Goal: Find specific page/section: Find specific page/section

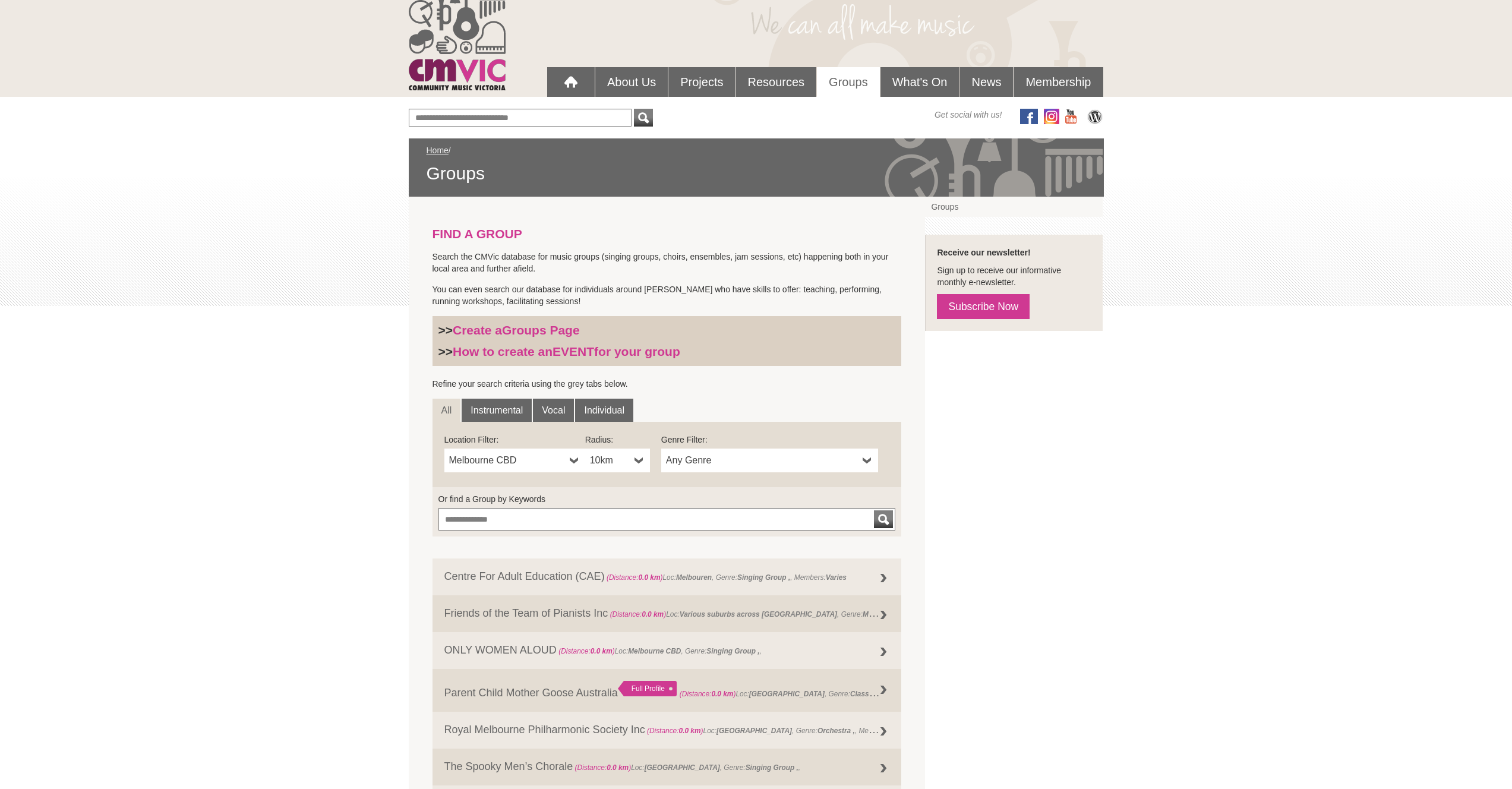
scroll to position [198, 0]
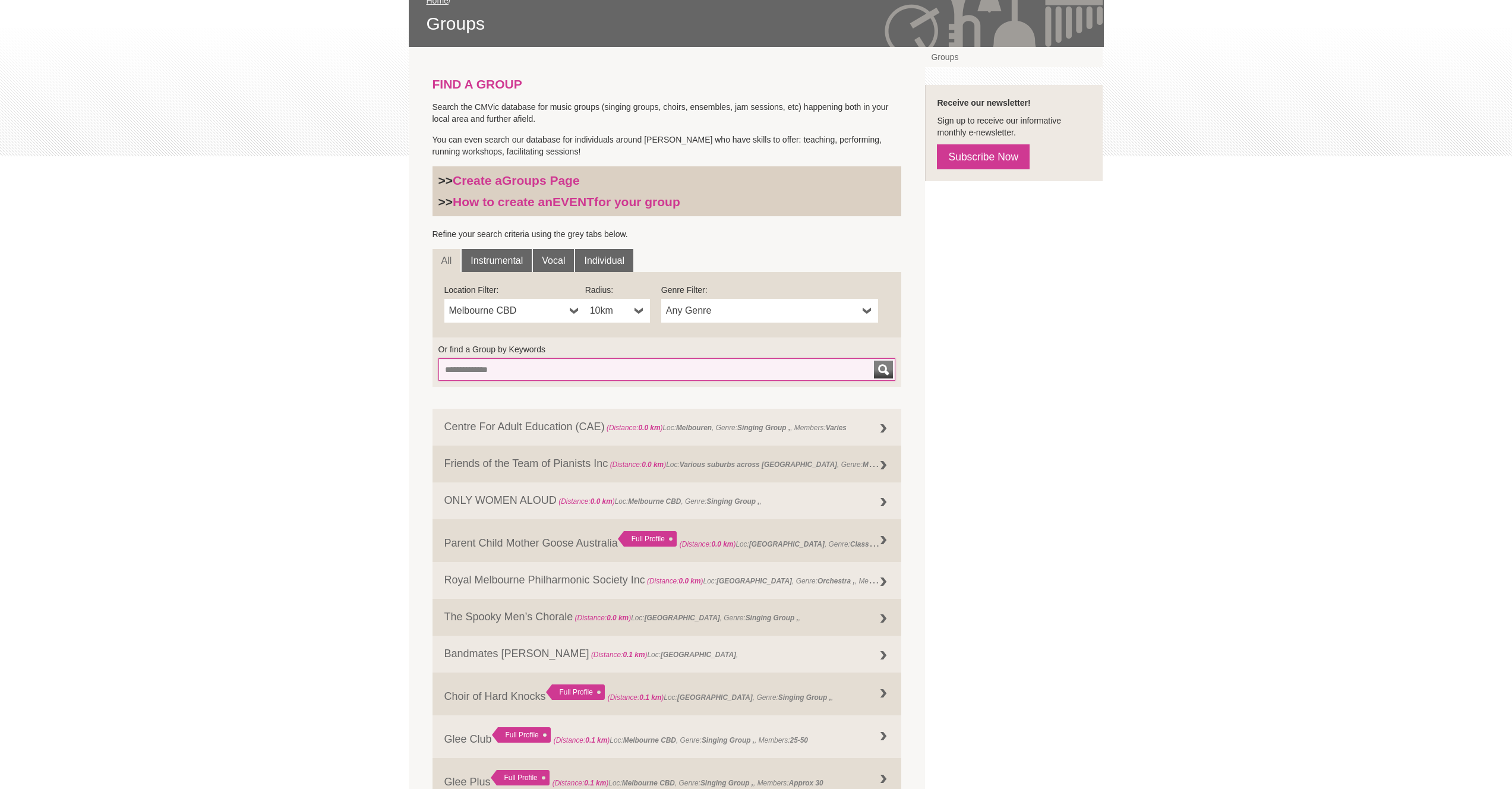
click at [581, 372] on input "Or find a Group by Keywords" at bounding box center [667, 369] width 458 height 22
type input "*****"
click at [874, 360] on button "submit" at bounding box center [883, 369] width 19 height 18
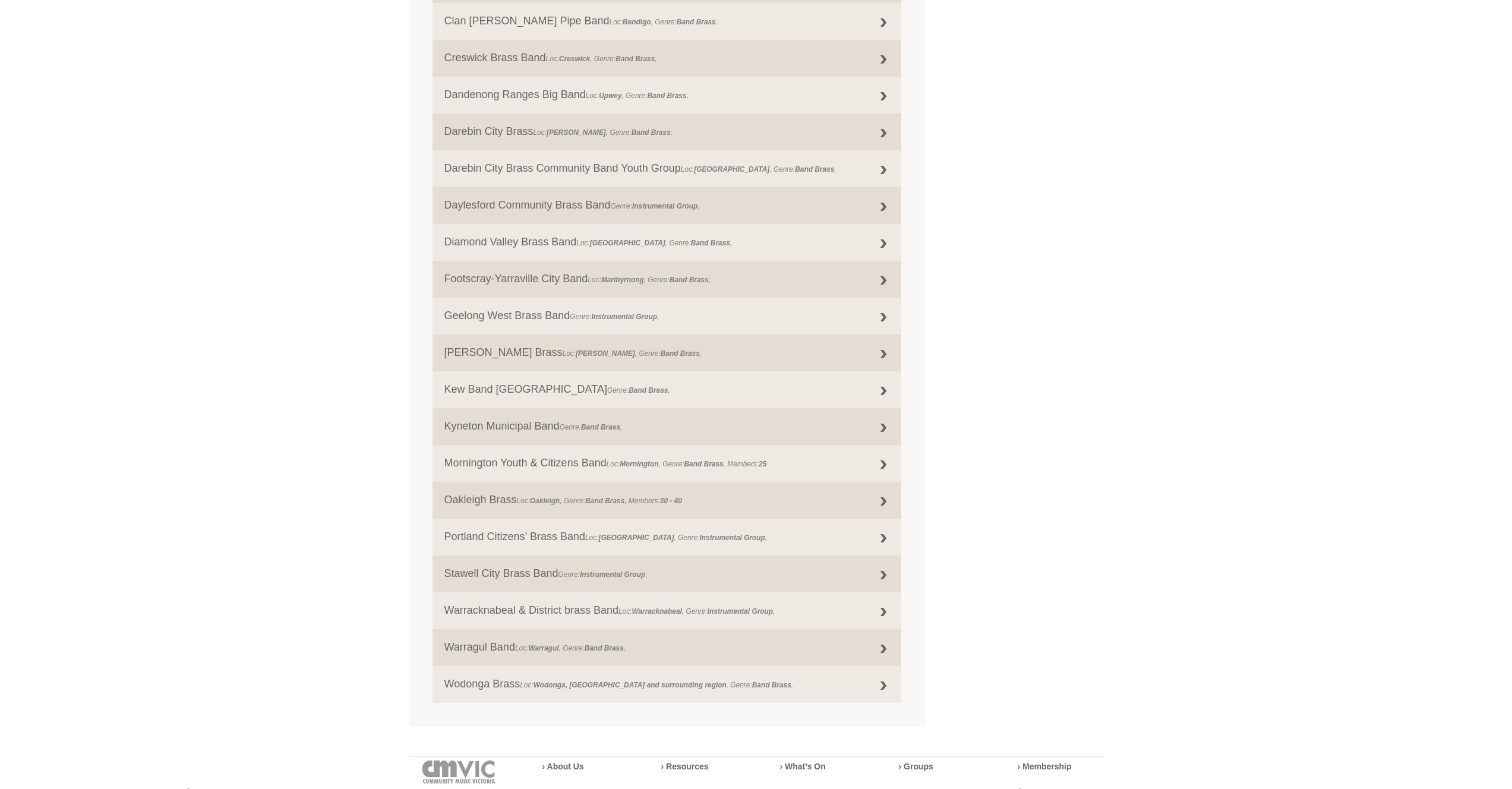
scroll to position [735, 0]
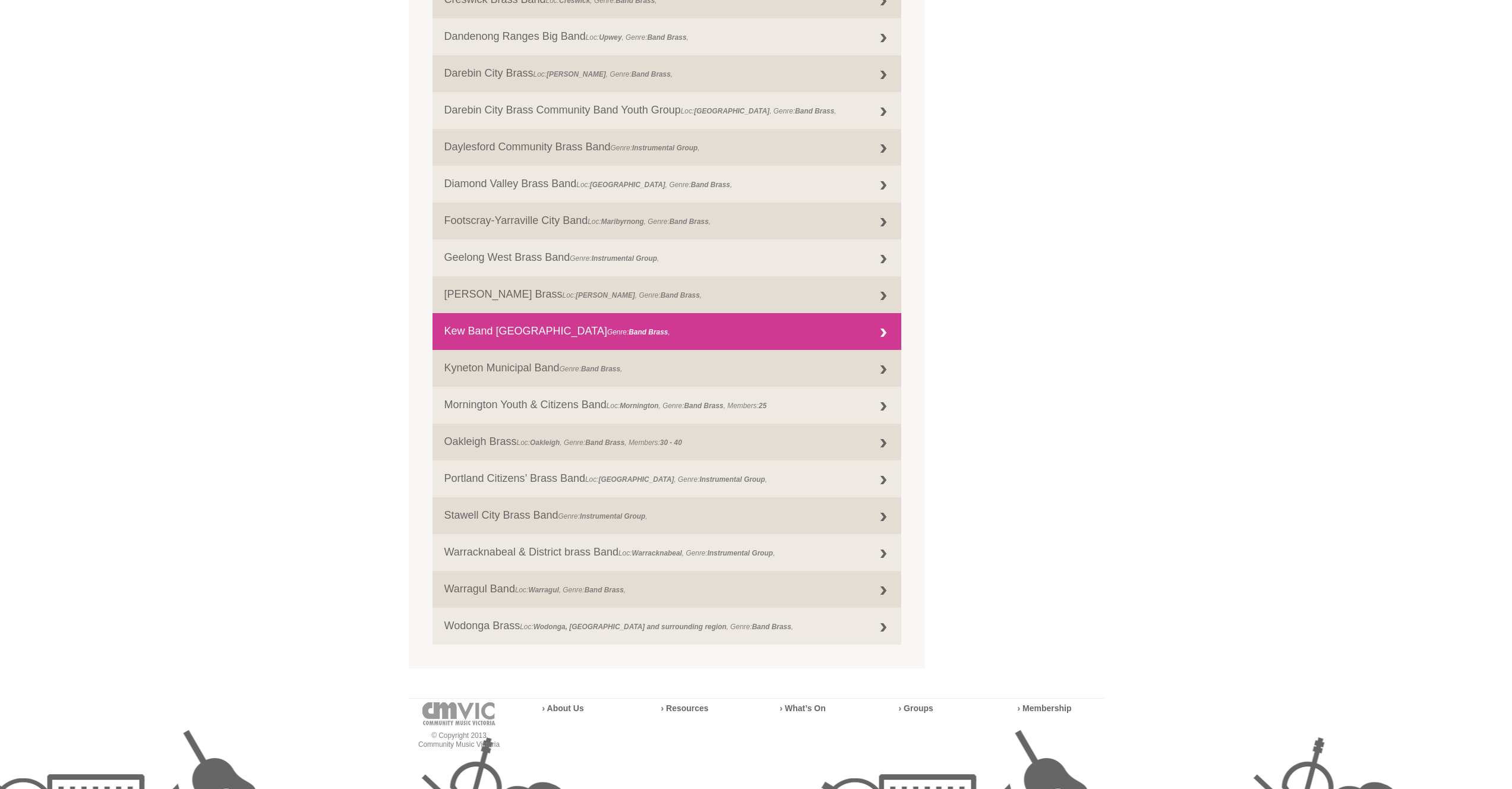
click at [469, 331] on link "Kew Band Melbourne Genre: Band Brass ," at bounding box center [667, 331] width 470 height 37
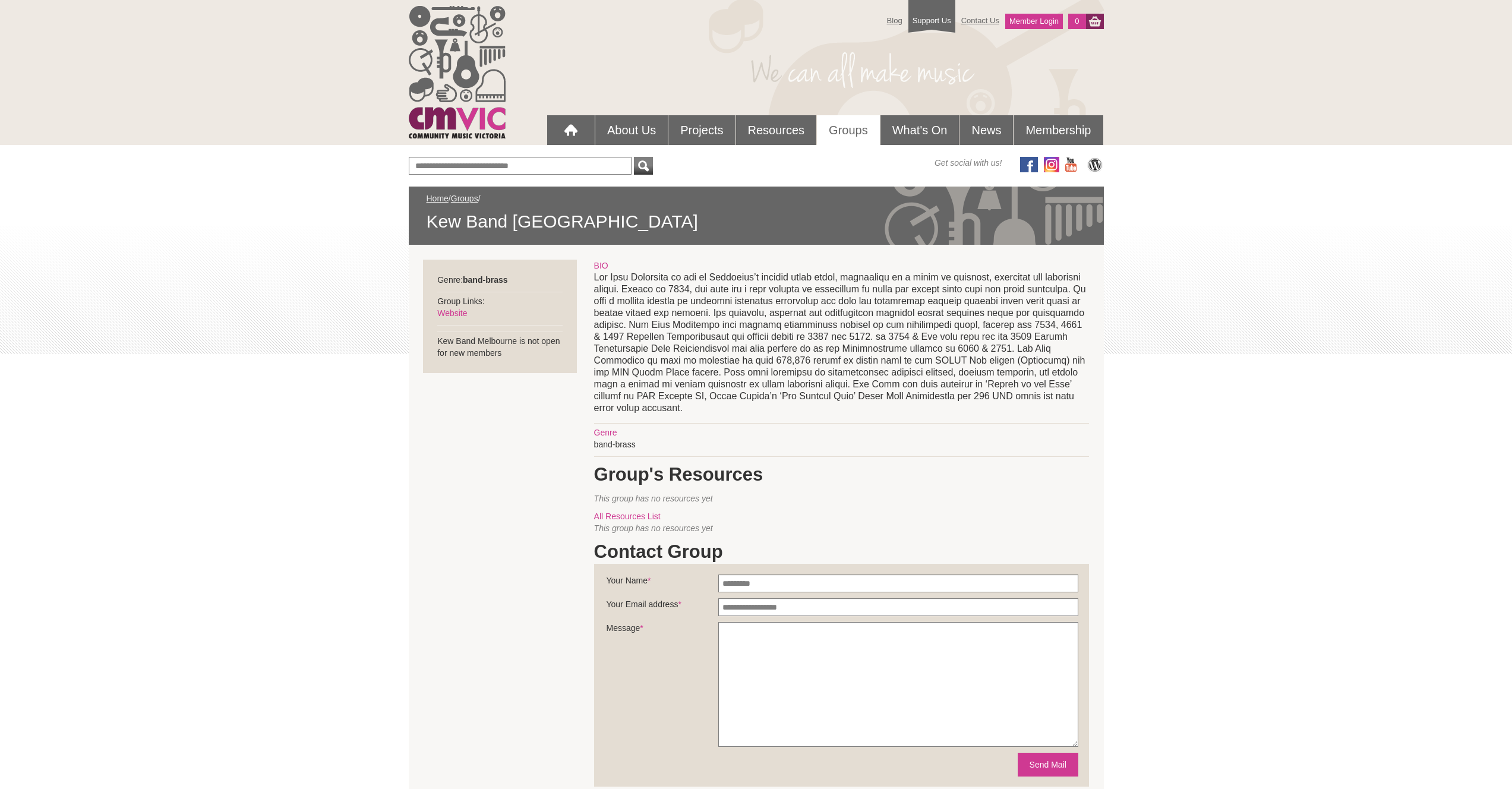
click div "Blog Support Us Contact Us Member Login 0 About Us What We Do Why We Do It Who'…"
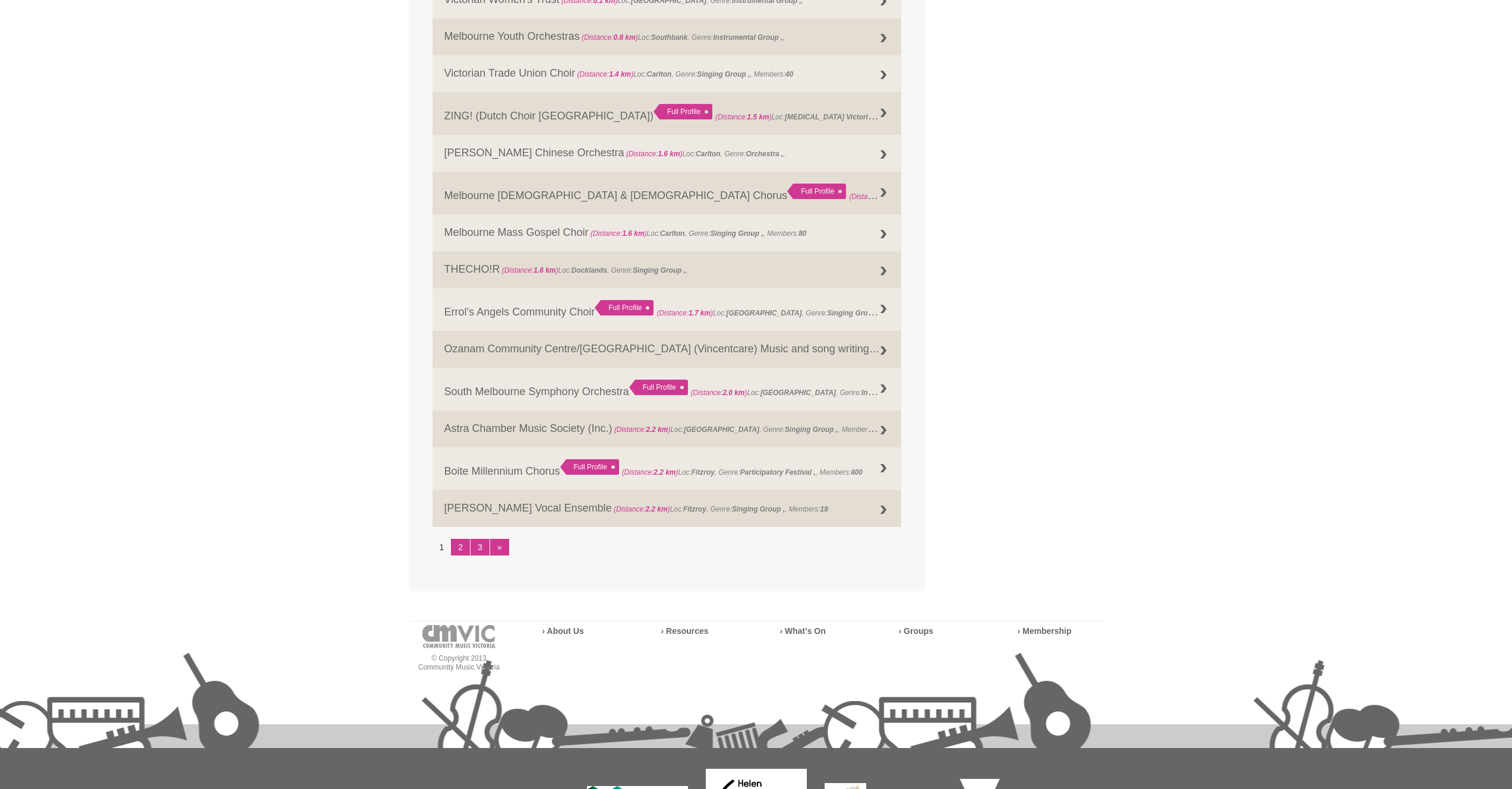
scroll to position [1266, 0]
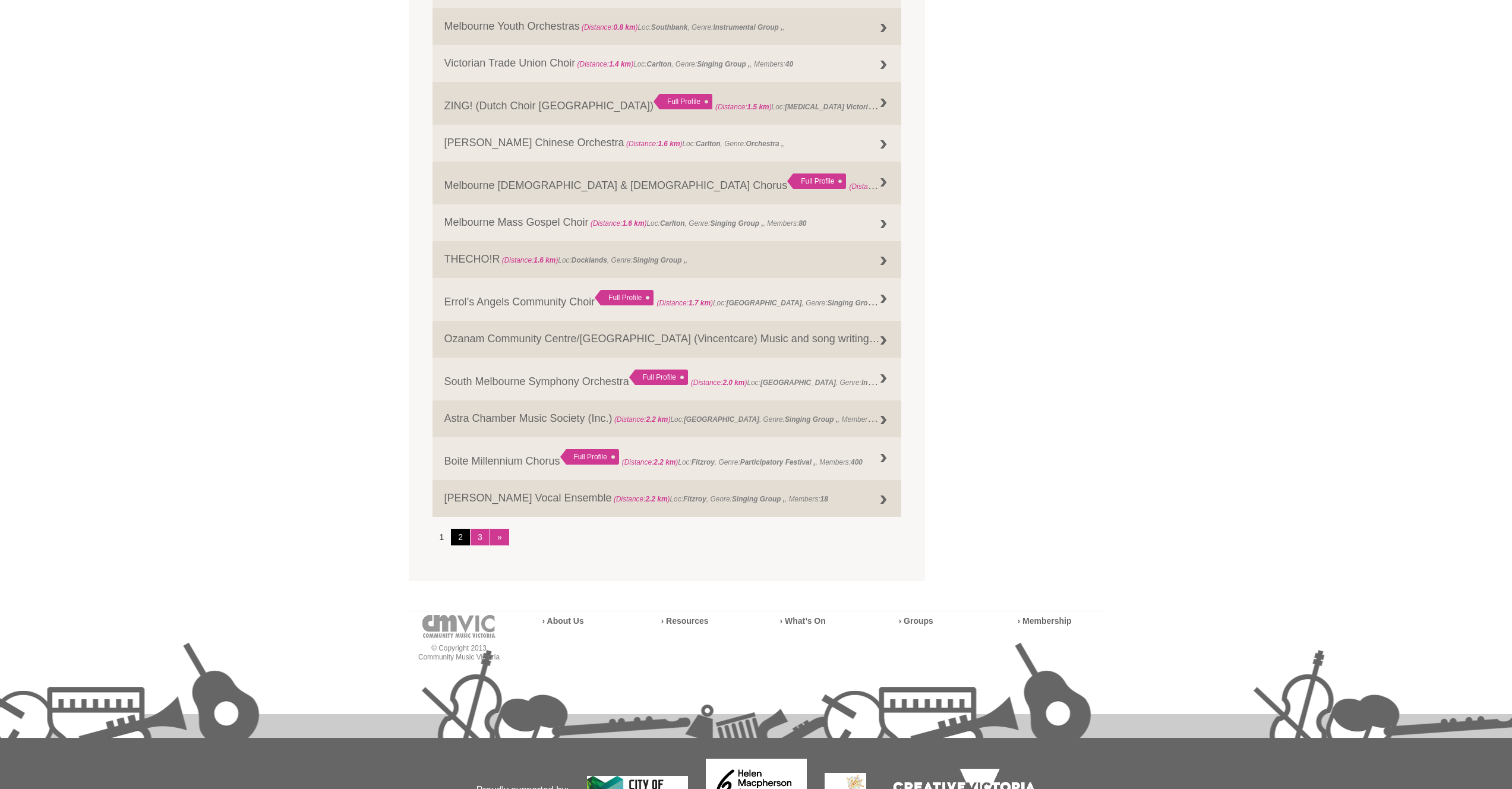
click at [459, 537] on link "2" at bounding box center [460, 537] width 19 height 17
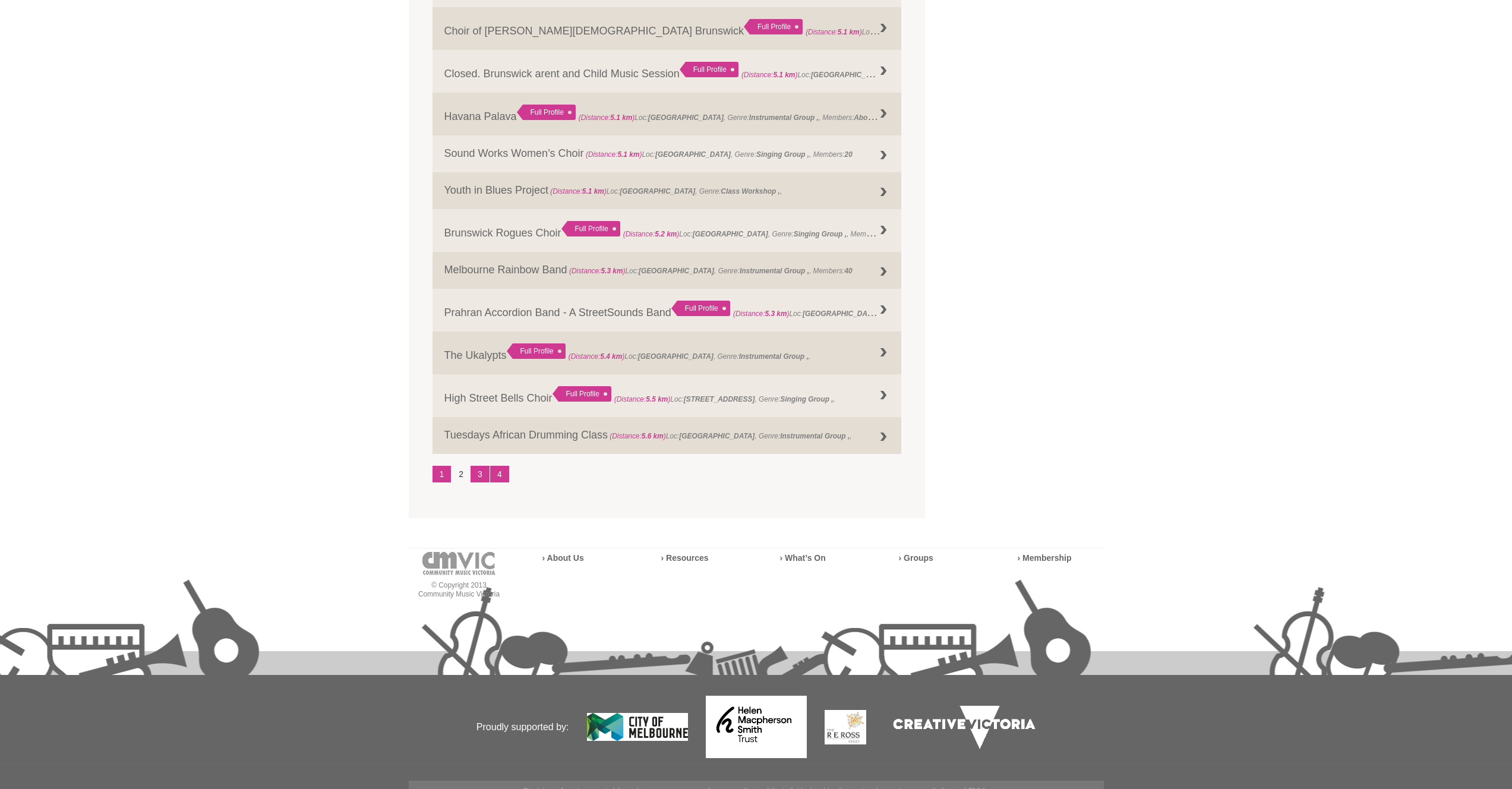
scroll to position [1354, 0]
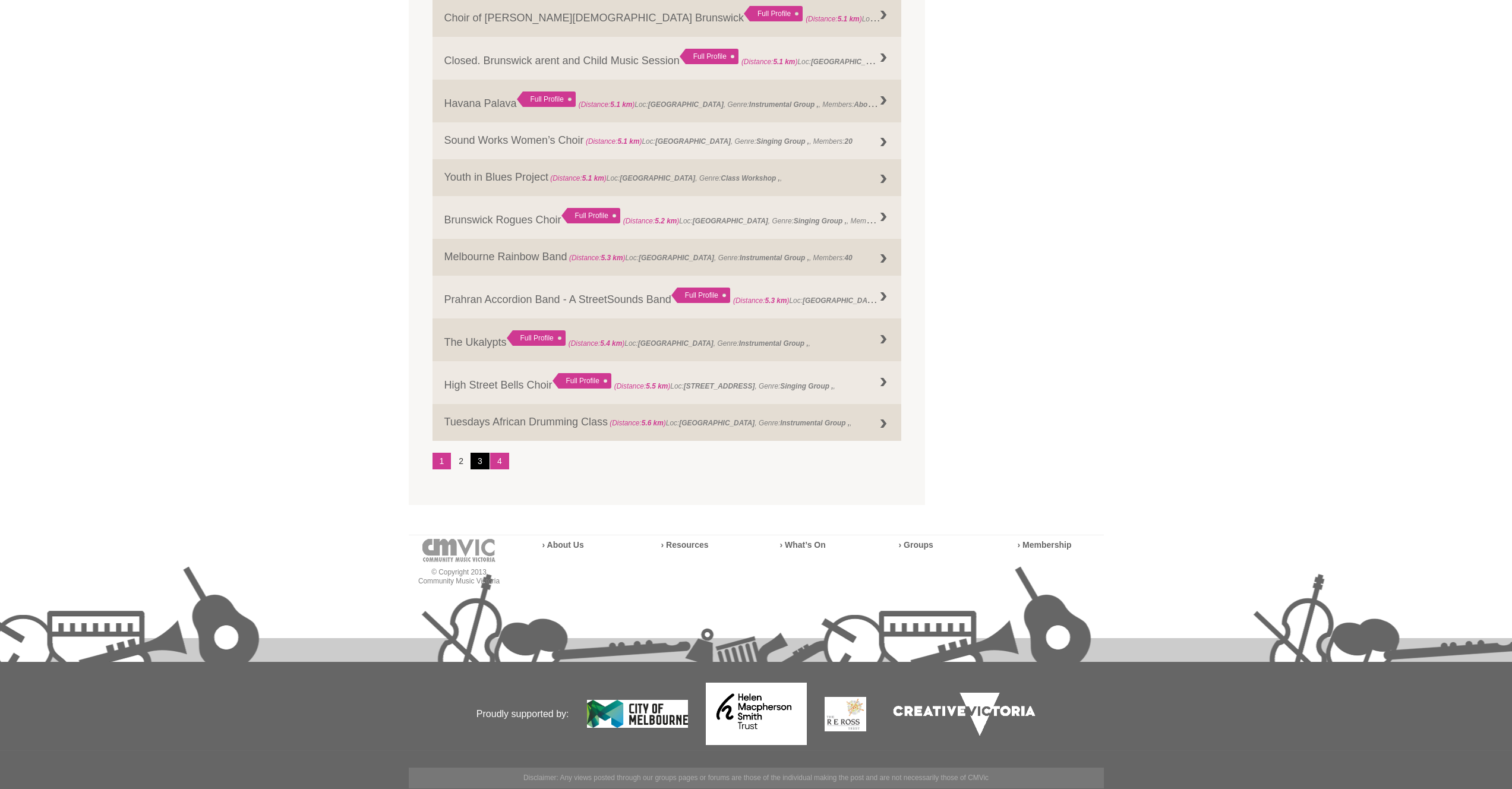
click at [485, 461] on link "3" at bounding box center [480, 461] width 19 height 17
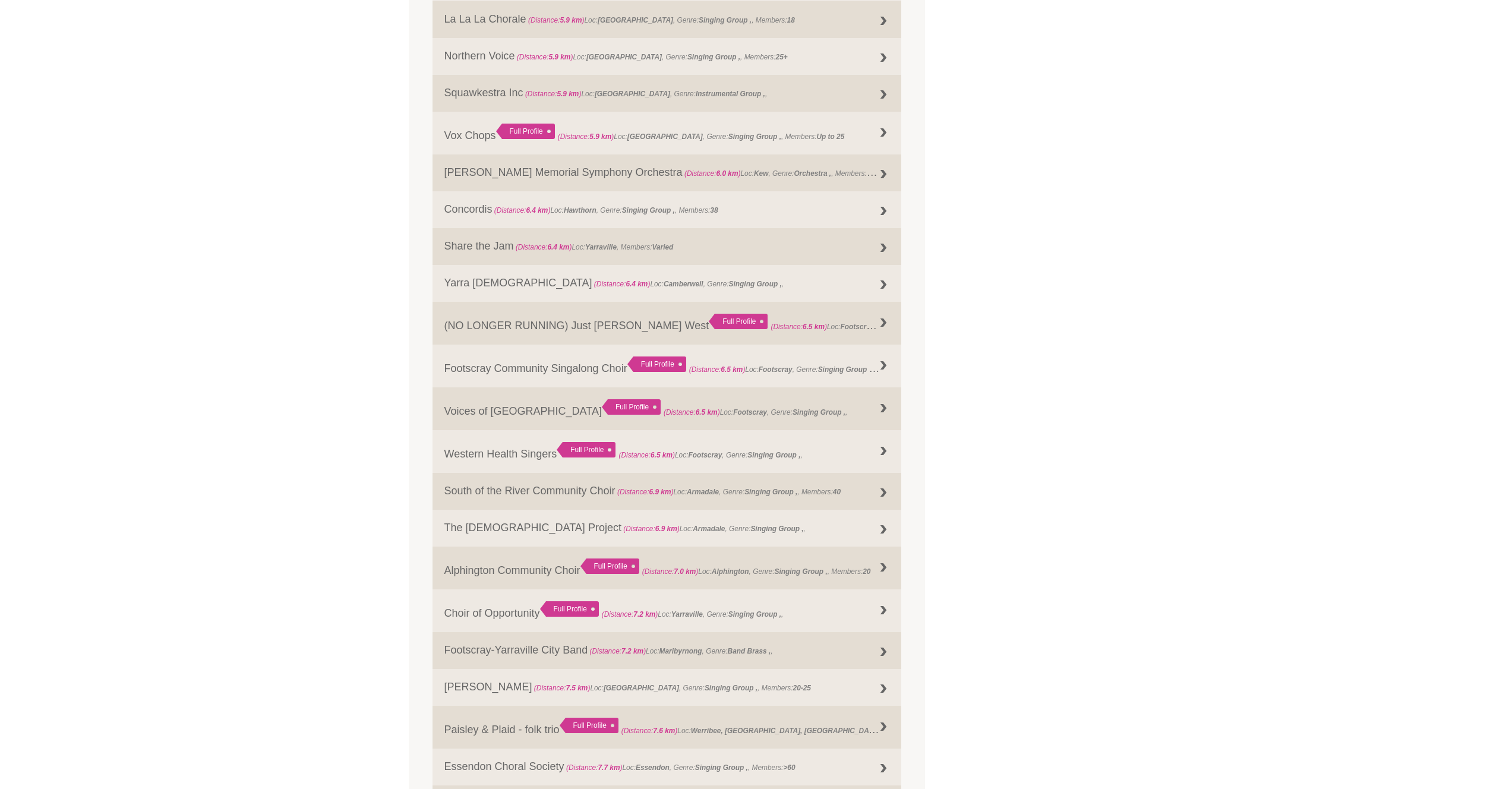
scroll to position [831, 0]
